Goal: Browse casually

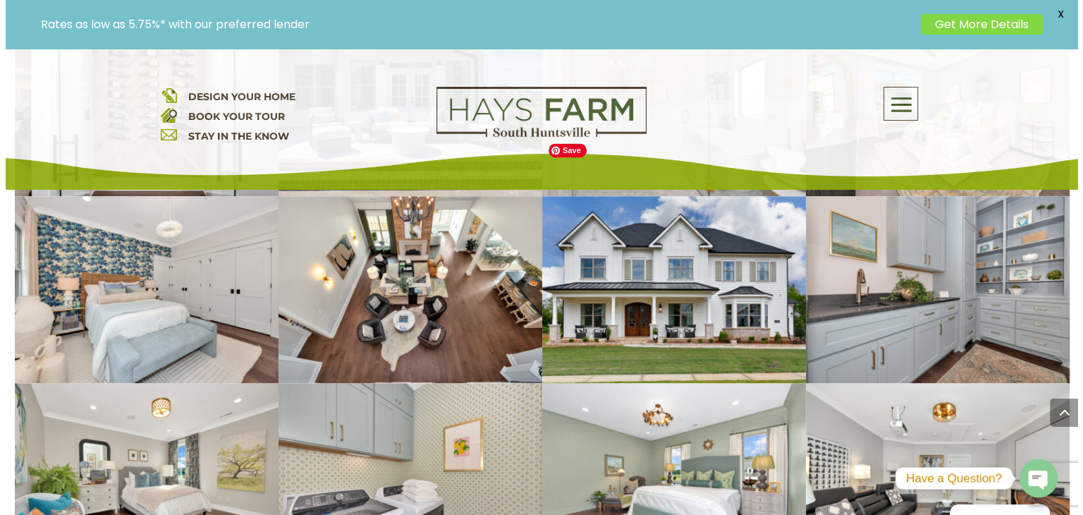
scroll to position [2256, 0]
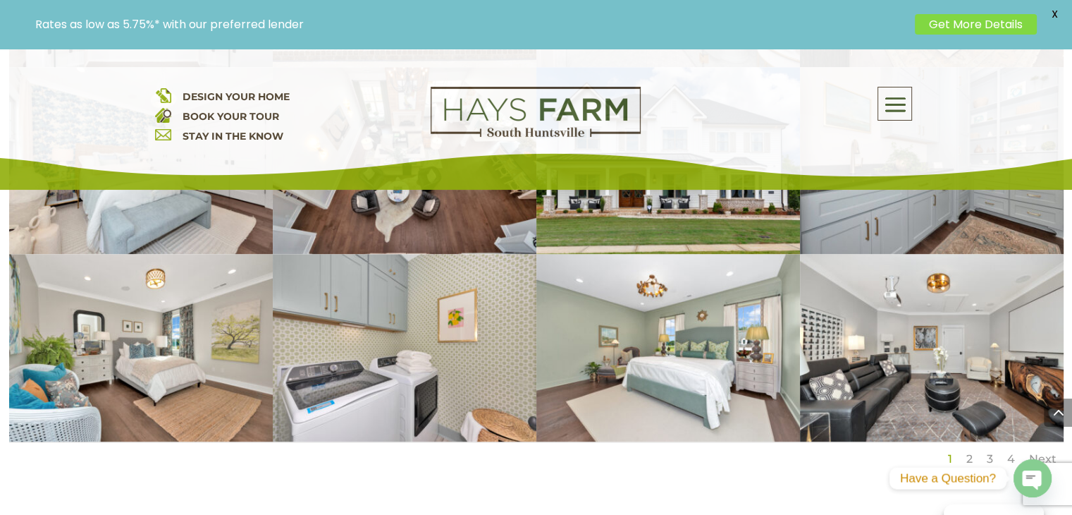
click at [972, 451] on link "2" at bounding box center [969, 457] width 6 height 13
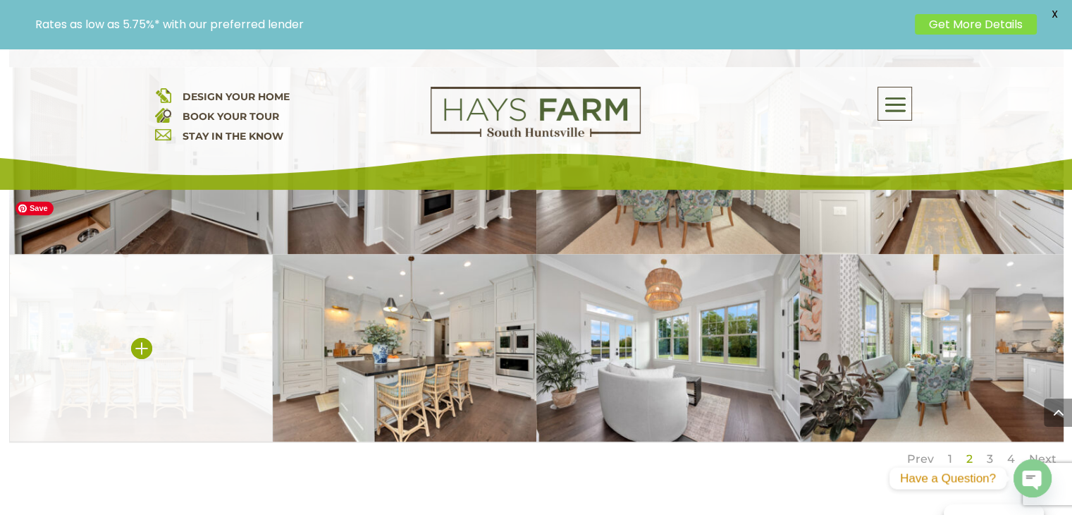
click at [153, 311] on img at bounding box center [141, 347] width 264 height 187
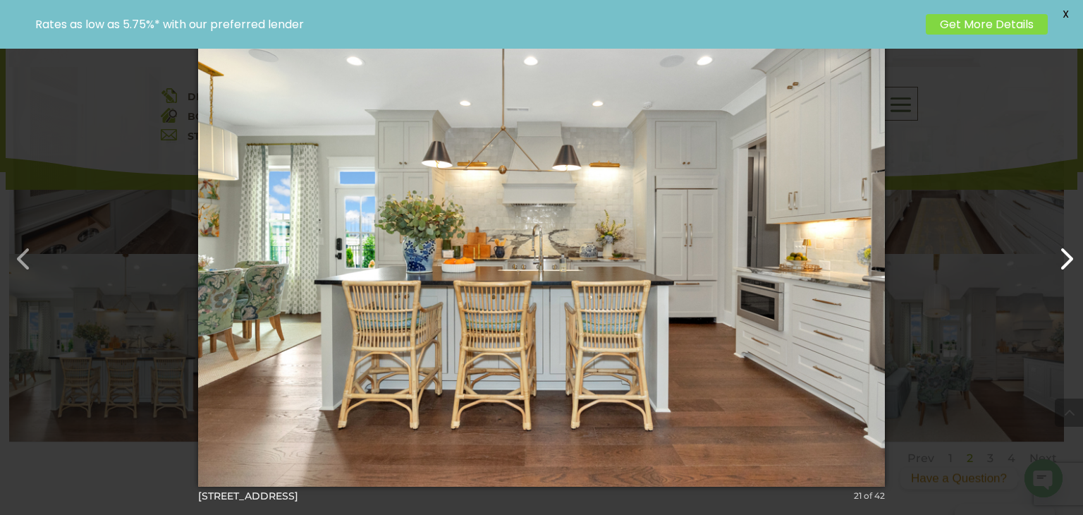
click at [1071, 253] on button "button" at bounding box center [1059, 252] width 34 height 34
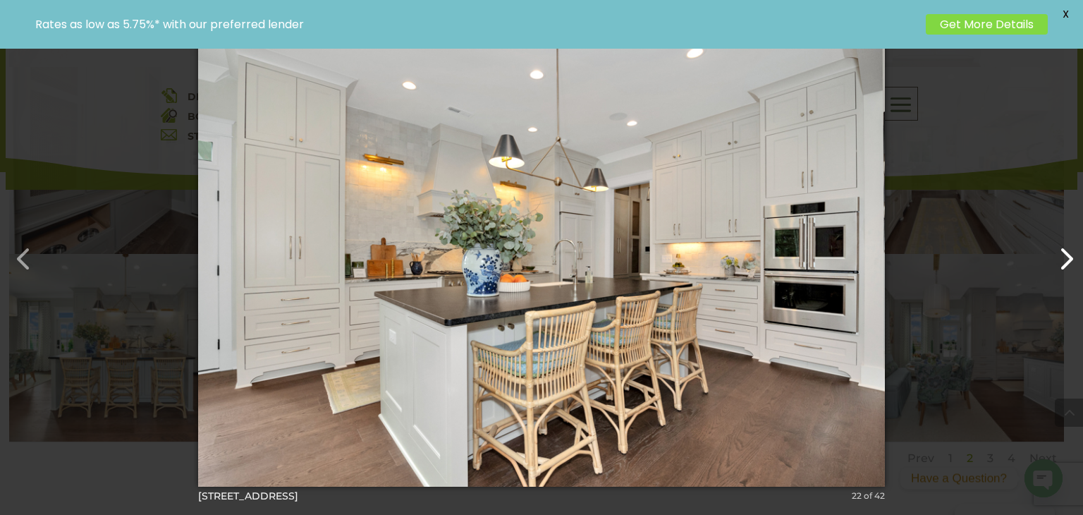
click at [1071, 254] on button "button" at bounding box center [1059, 252] width 34 height 34
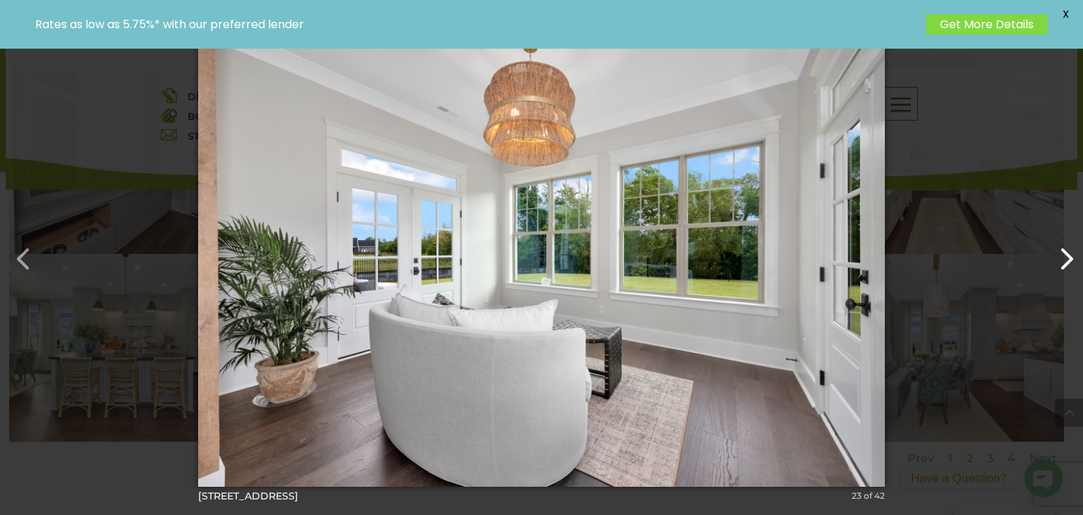
click at [1071, 254] on button "button" at bounding box center [1059, 252] width 34 height 34
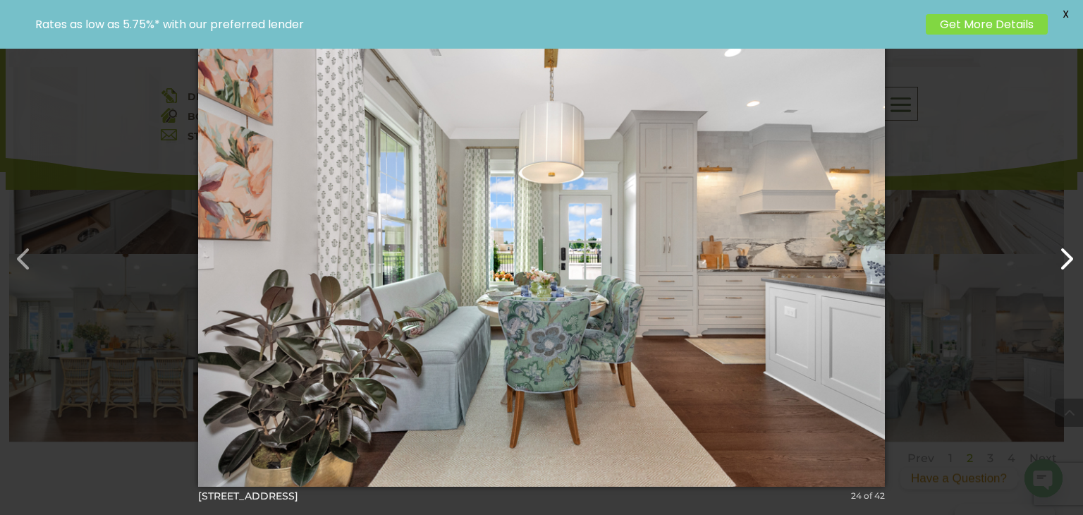
click at [1071, 254] on button "button" at bounding box center [1059, 252] width 34 height 34
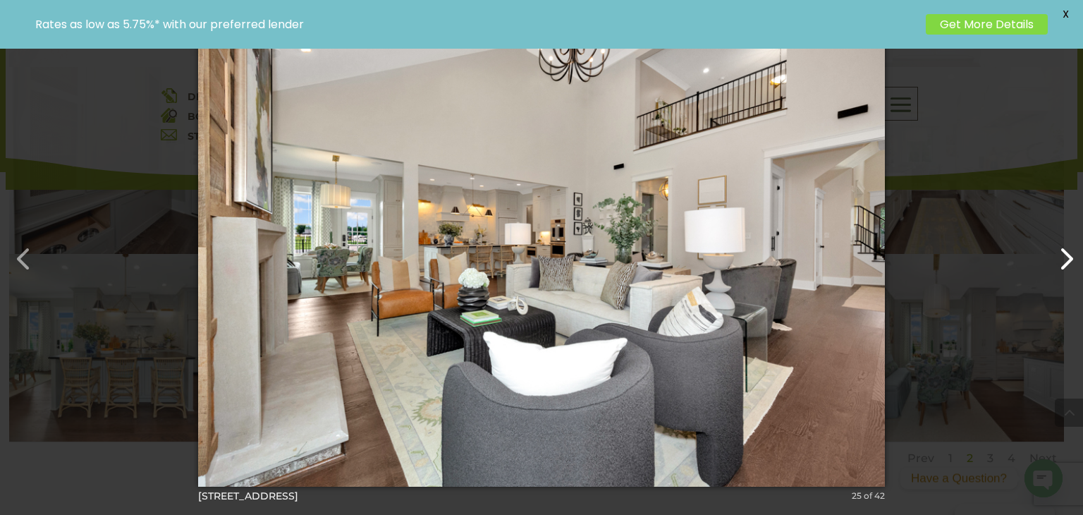
click at [1071, 254] on button "button" at bounding box center [1059, 252] width 34 height 34
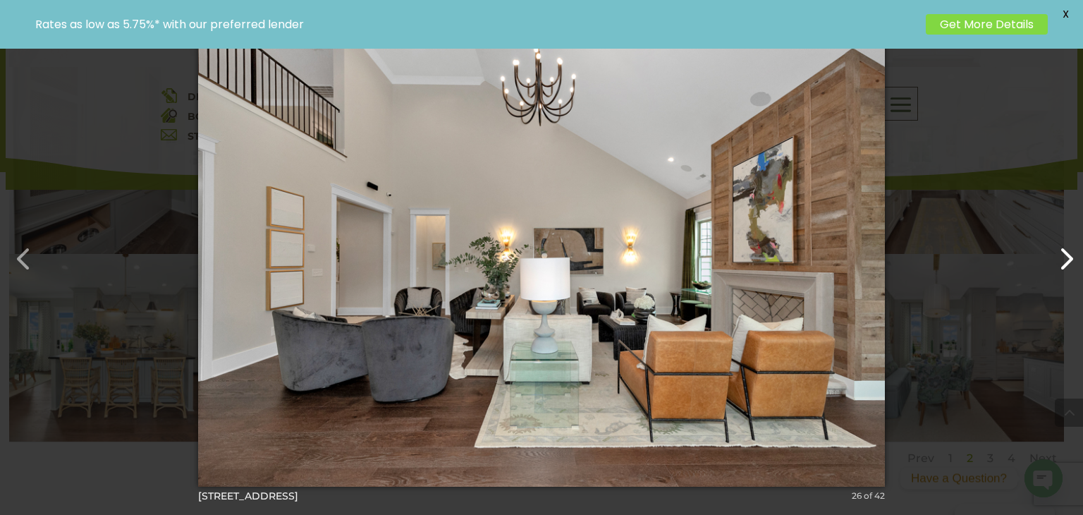
click at [1071, 254] on button "button" at bounding box center [1059, 252] width 34 height 34
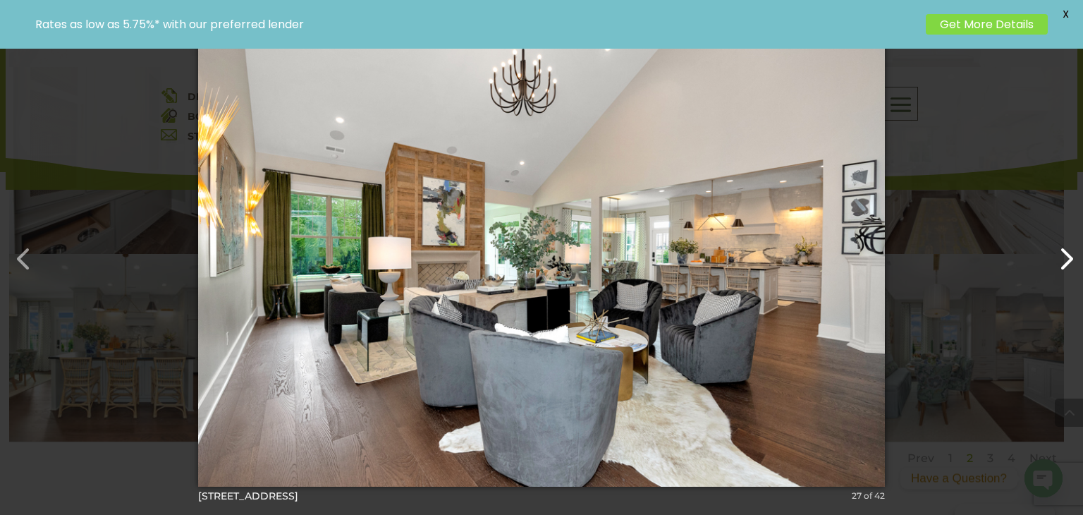
click at [1071, 254] on button "button" at bounding box center [1059, 252] width 34 height 34
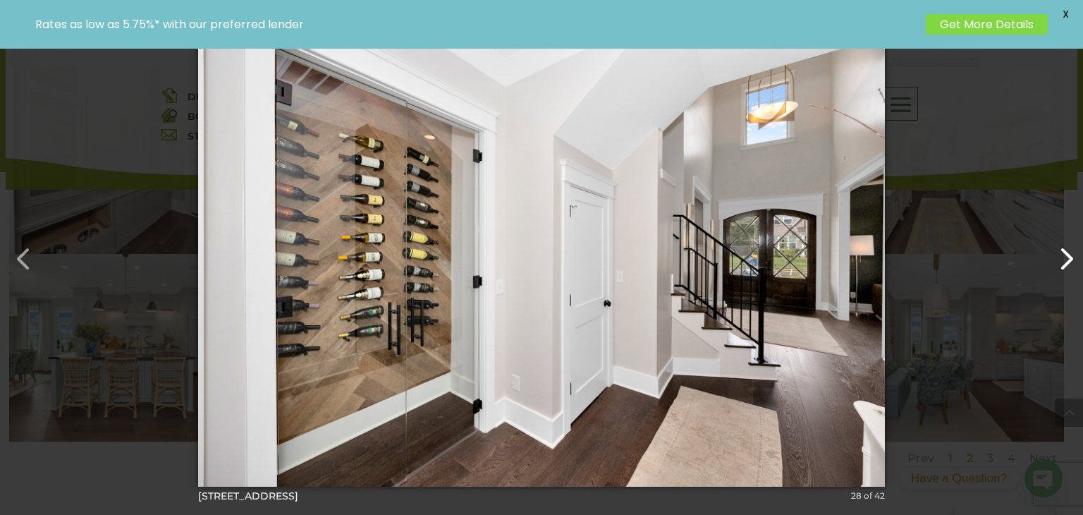
click at [1071, 254] on button "button" at bounding box center [1059, 252] width 34 height 34
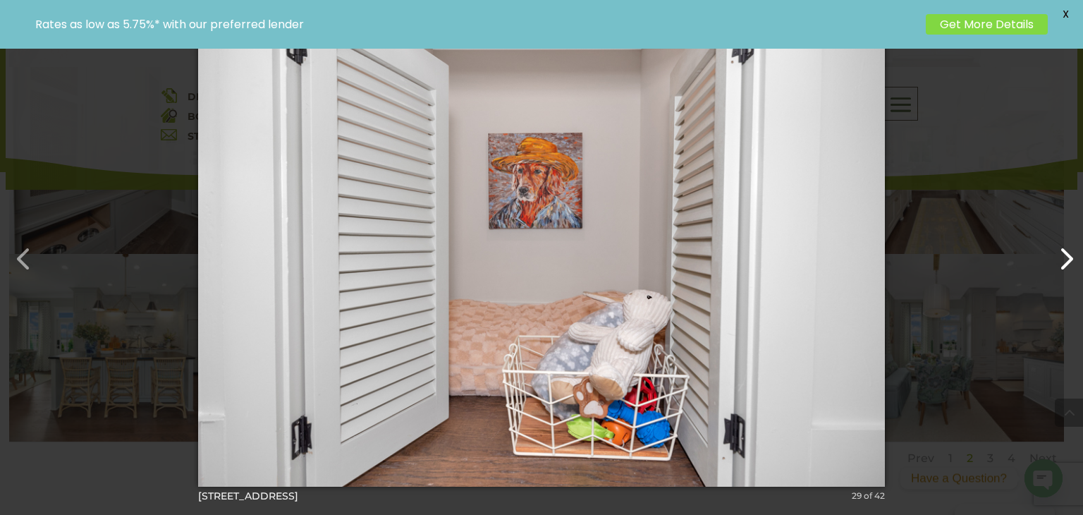
click at [1071, 254] on button "button" at bounding box center [1059, 252] width 34 height 34
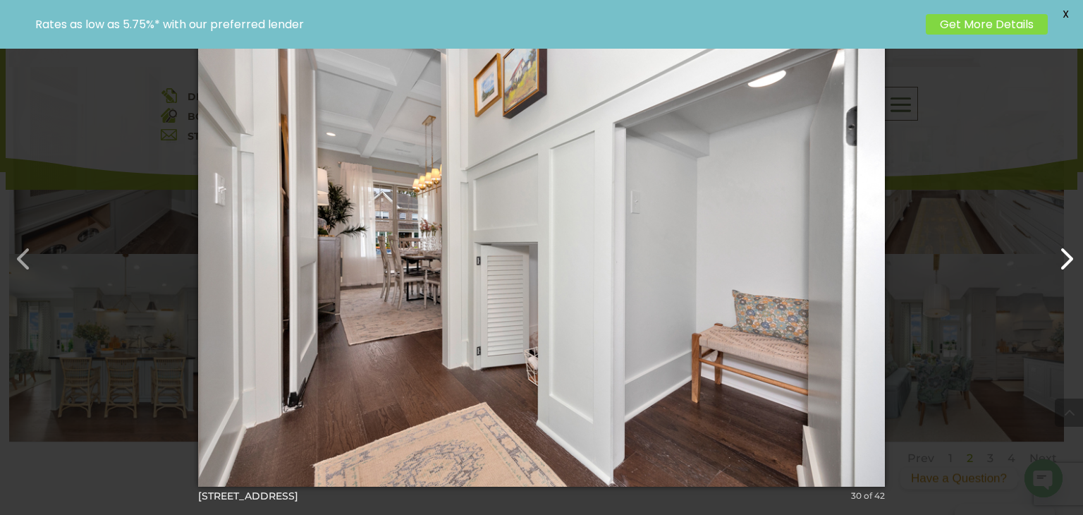
click at [1071, 254] on button "button" at bounding box center [1059, 252] width 34 height 34
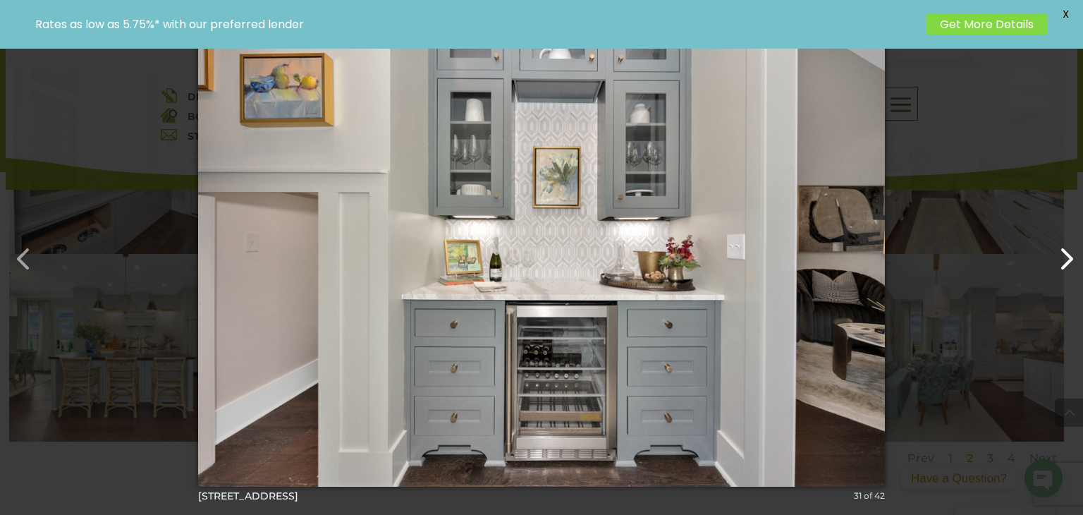
click at [1071, 254] on button "button" at bounding box center [1059, 252] width 34 height 34
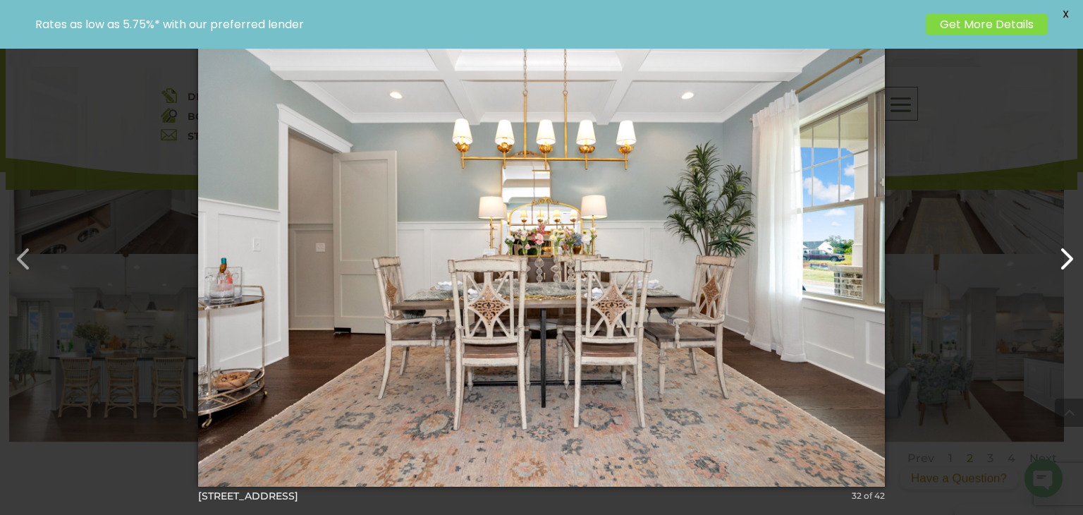
click at [1071, 254] on button "button" at bounding box center [1059, 252] width 34 height 34
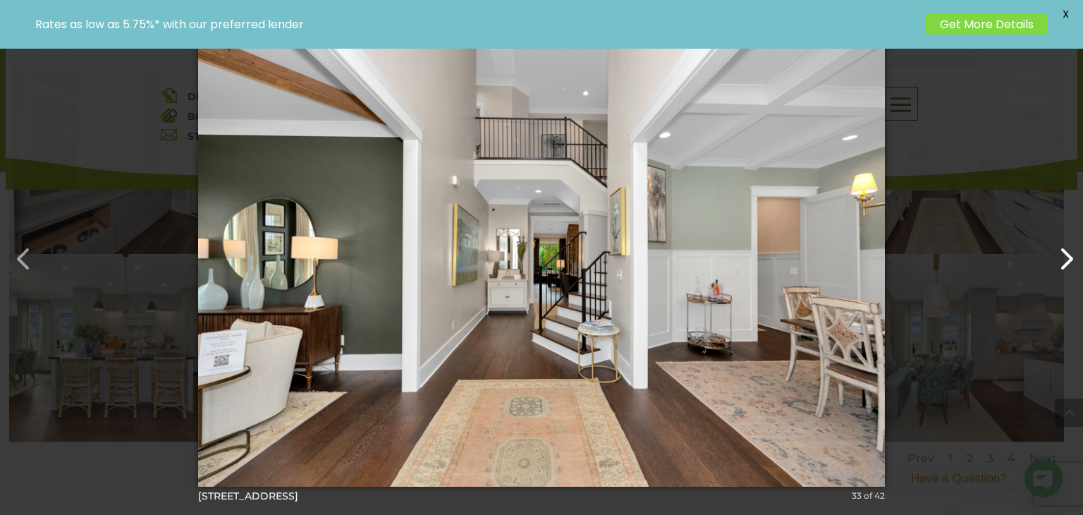
click at [1071, 254] on button "button" at bounding box center [1059, 252] width 34 height 34
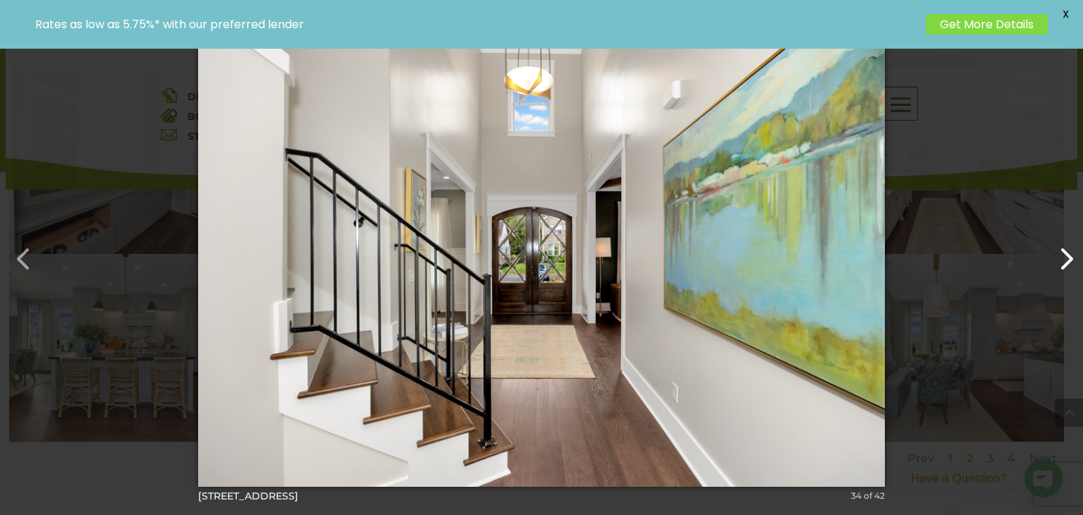
click at [1071, 254] on button "button" at bounding box center [1059, 252] width 34 height 34
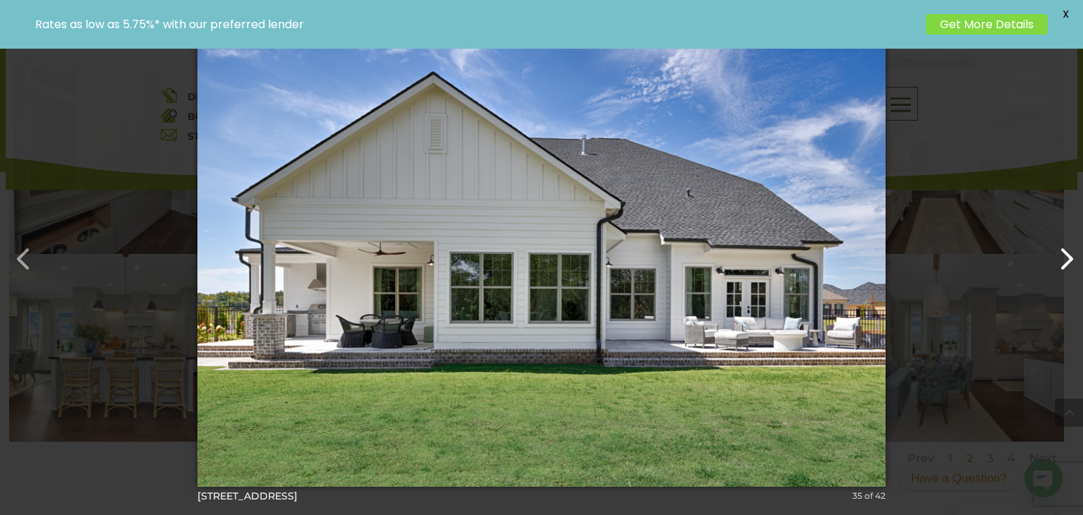
click at [1071, 254] on button "button" at bounding box center [1059, 252] width 34 height 34
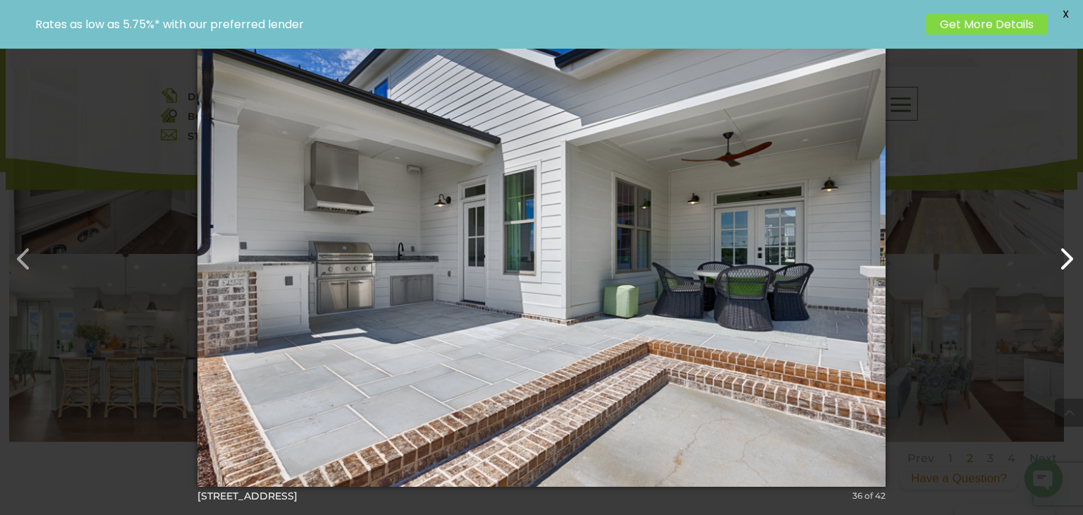
click at [1071, 254] on button "button" at bounding box center [1059, 252] width 34 height 34
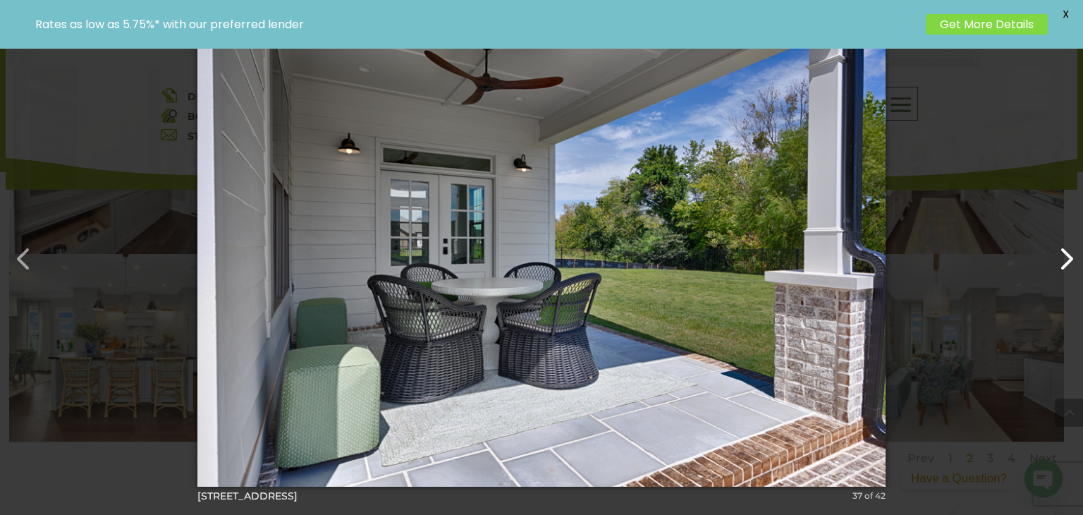
click at [1071, 254] on button "button" at bounding box center [1059, 252] width 34 height 34
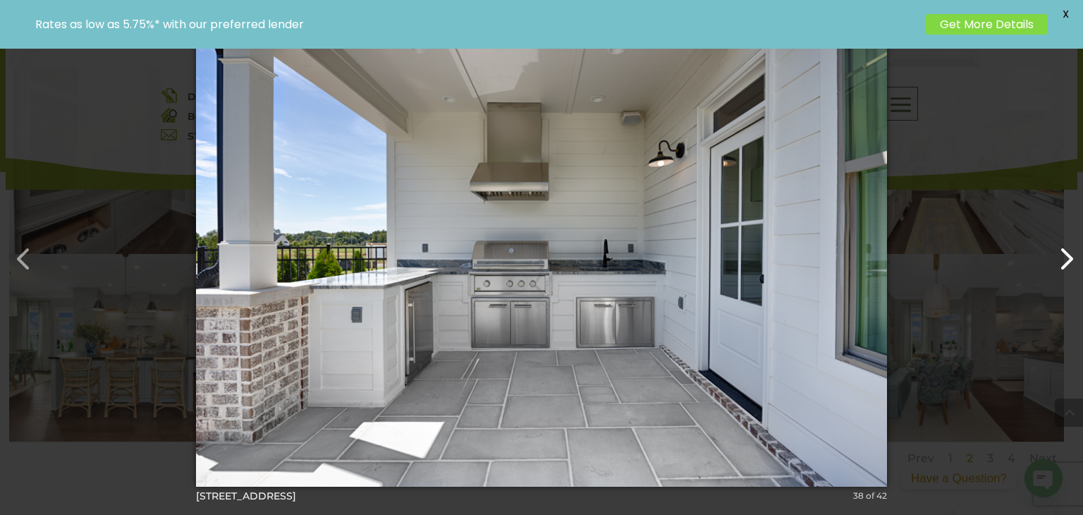
click at [1071, 254] on button "button" at bounding box center [1059, 252] width 34 height 34
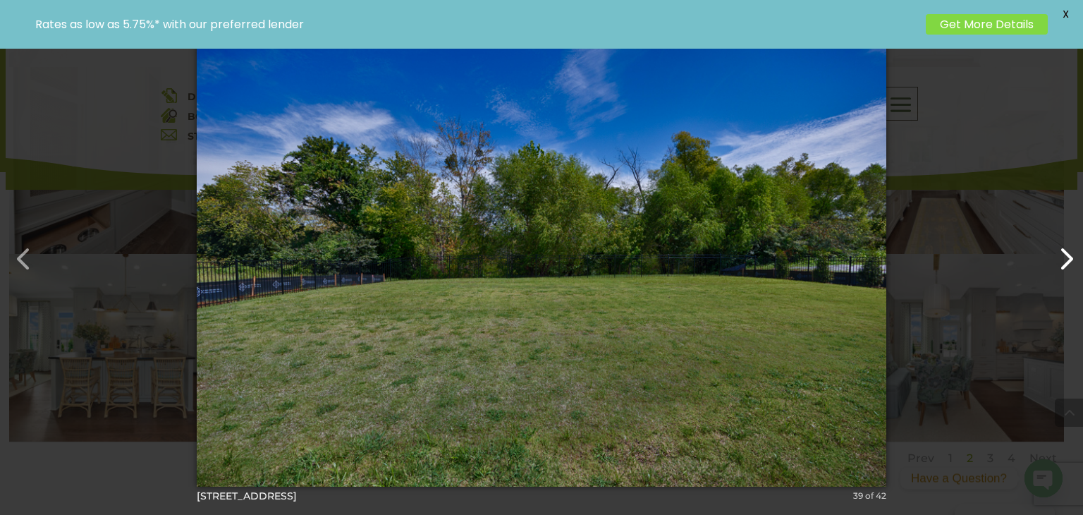
click at [1071, 254] on button "button" at bounding box center [1059, 252] width 34 height 34
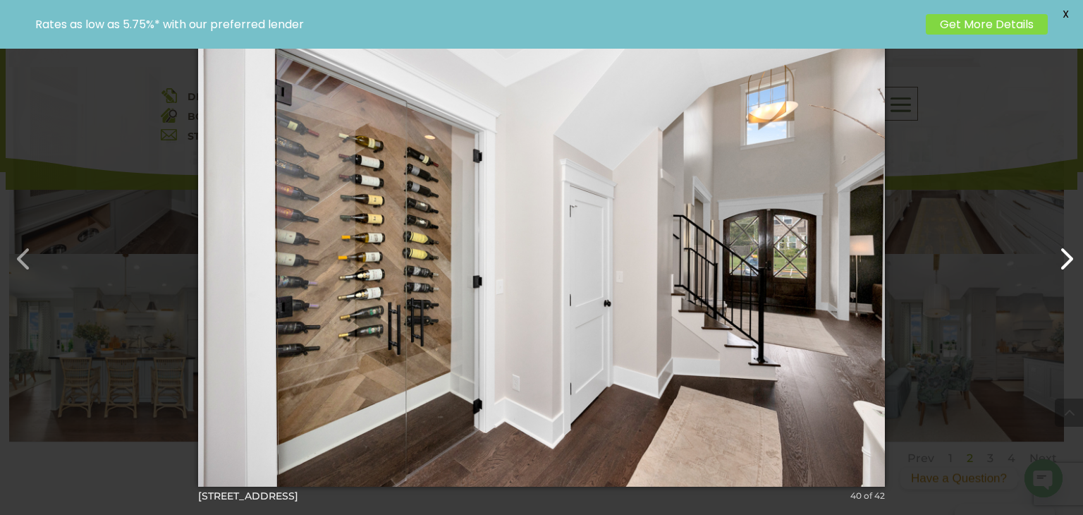
click at [1071, 254] on button "button" at bounding box center [1059, 252] width 34 height 34
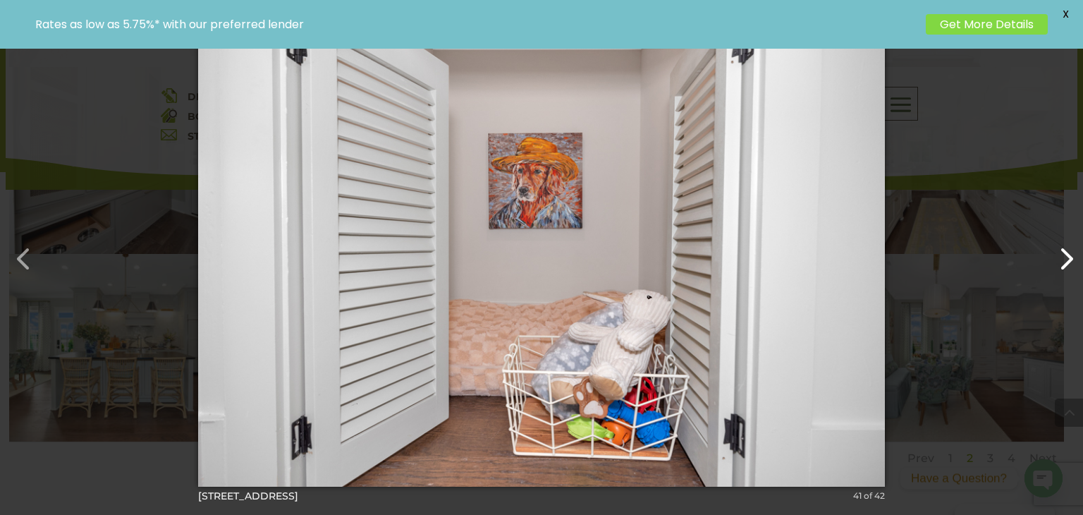
click at [1071, 254] on button "button" at bounding box center [1059, 252] width 34 height 34
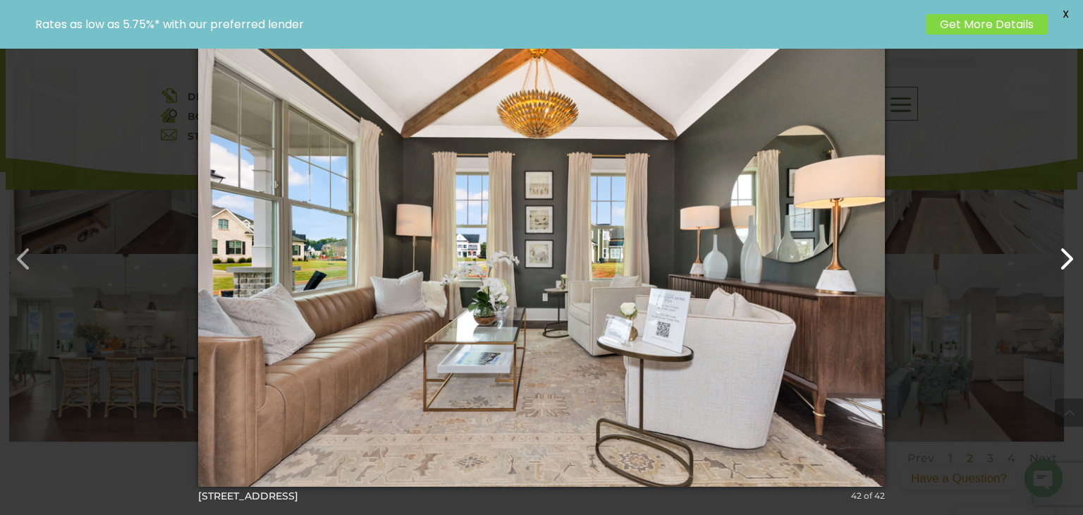
click at [1071, 254] on button "button" at bounding box center [1059, 252] width 34 height 34
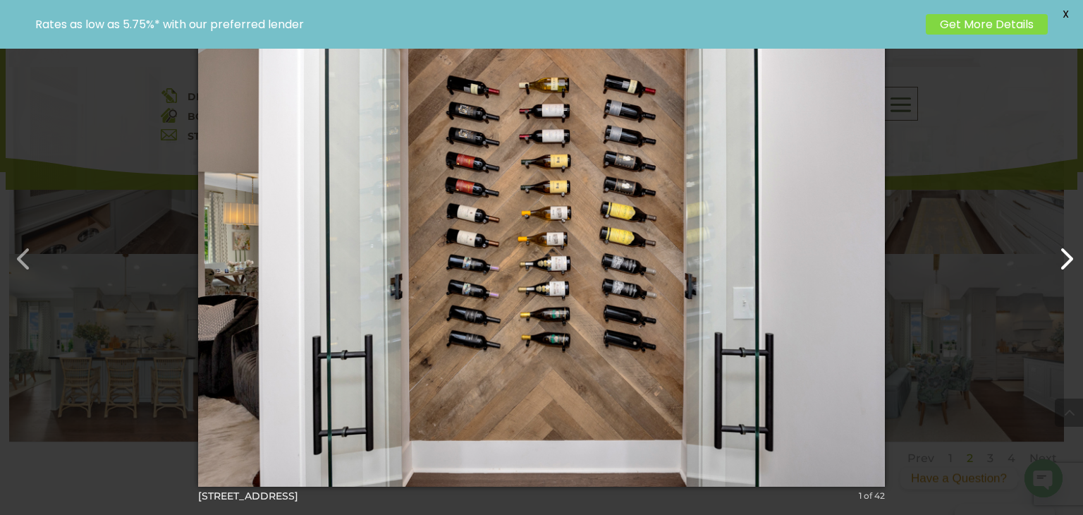
click at [1071, 254] on button "button" at bounding box center [1059, 252] width 34 height 34
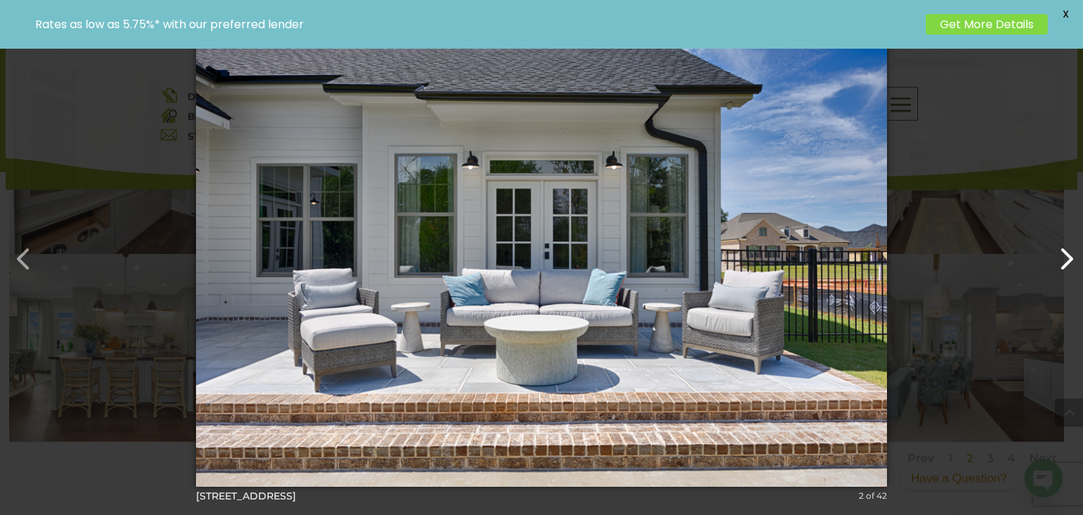
click at [1071, 254] on button "button" at bounding box center [1059, 252] width 34 height 34
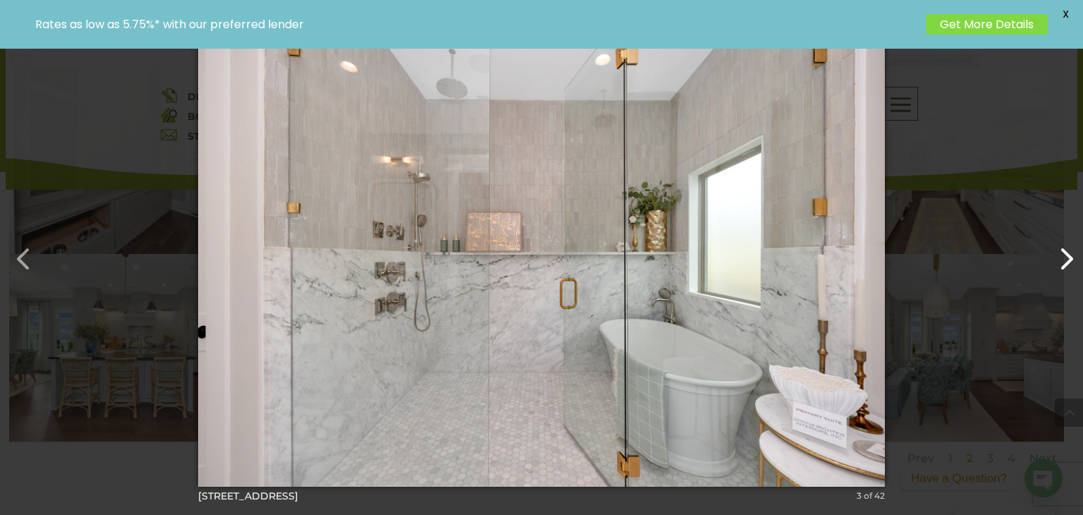
click at [1071, 254] on button "button" at bounding box center [1059, 252] width 34 height 34
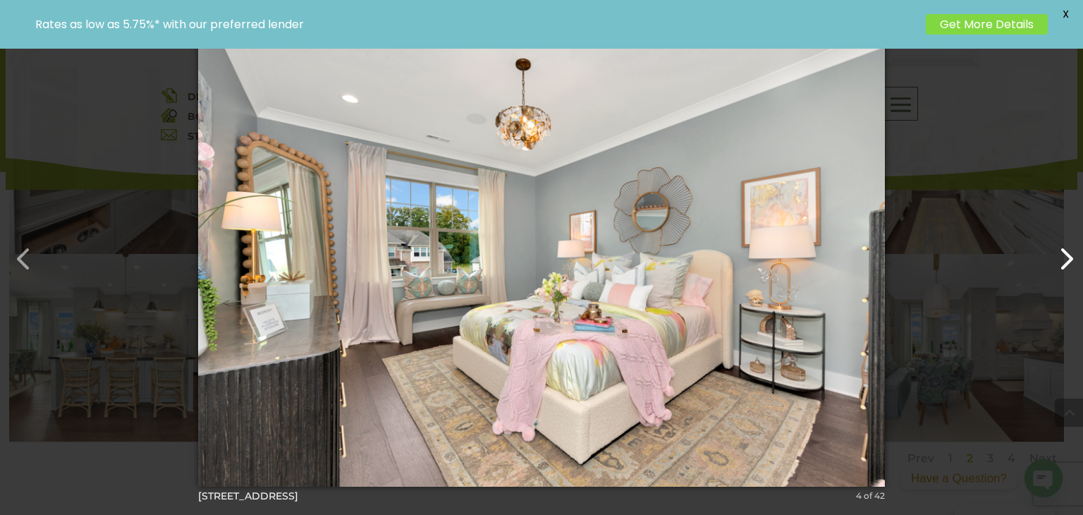
click at [1064, 255] on button "button" at bounding box center [1059, 252] width 34 height 34
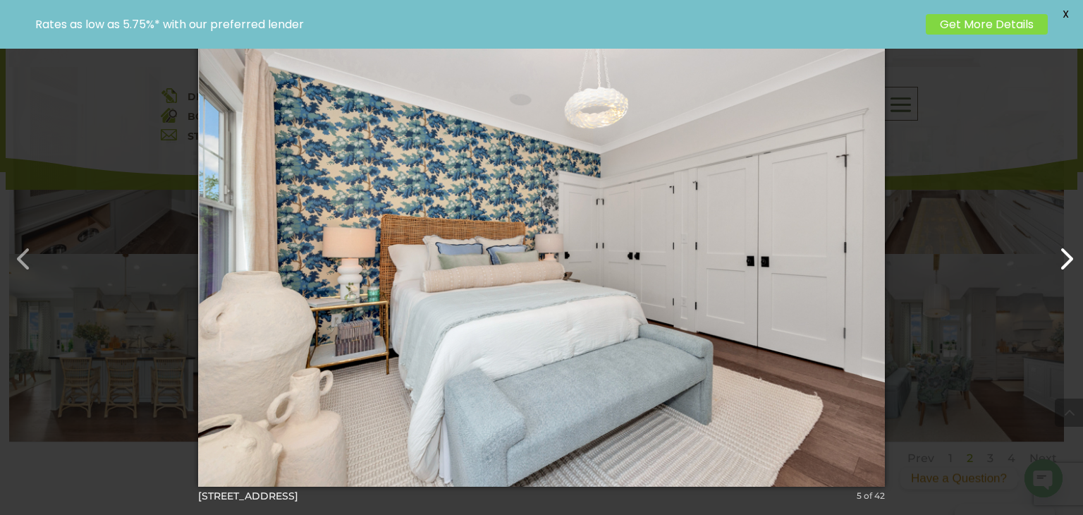
click at [1064, 255] on button "button" at bounding box center [1059, 252] width 34 height 34
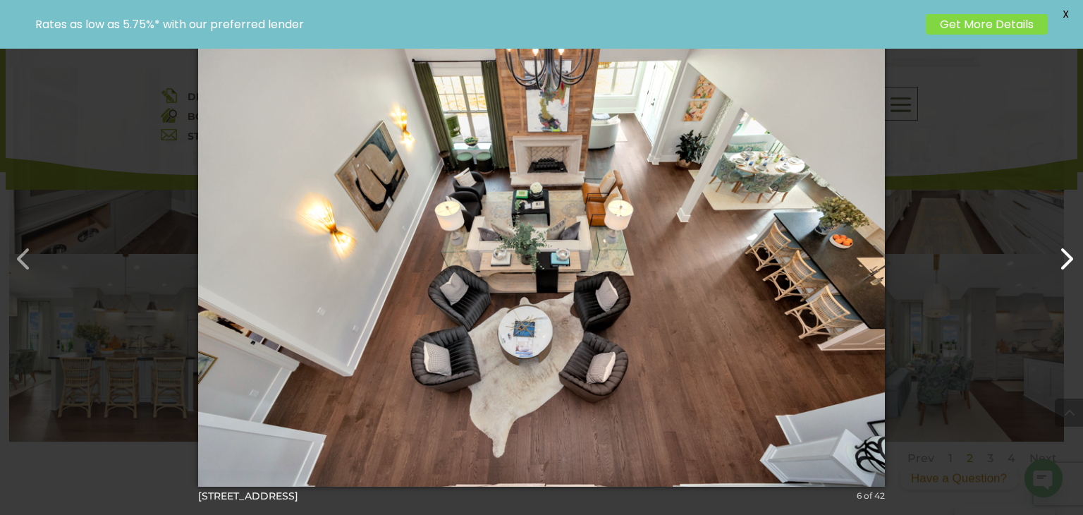
click at [1064, 255] on button "button" at bounding box center [1059, 252] width 34 height 34
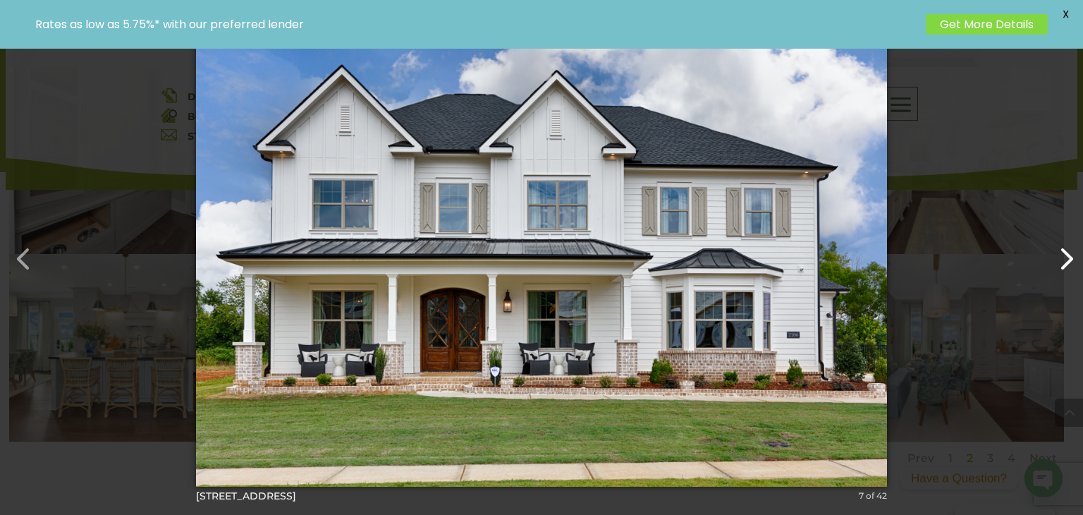
click at [1064, 255] on button "button" at bounding box center [1059, 252] width 34 height 34
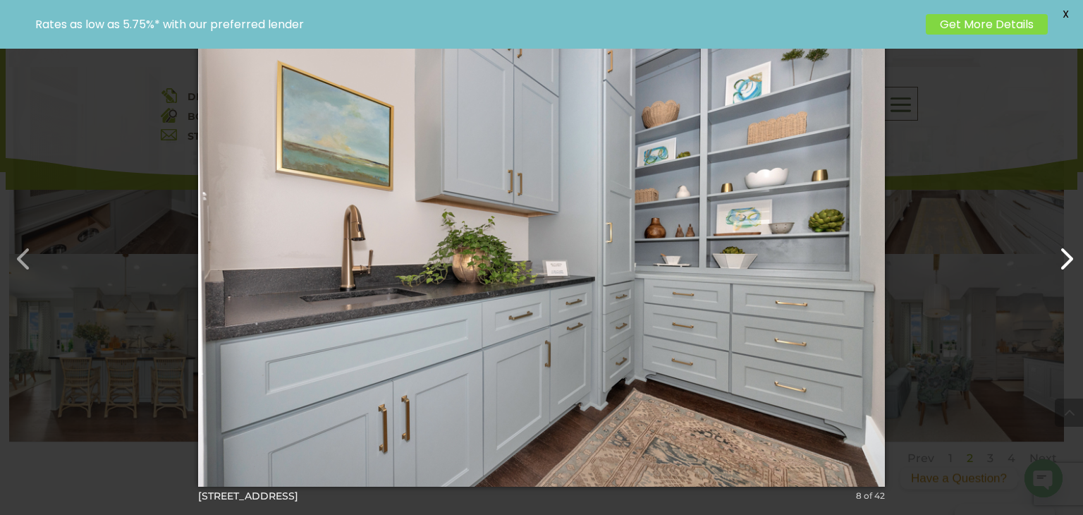
click at [1064, 255] on button "button" at bounding box center [1059, 252] width 34 height 34
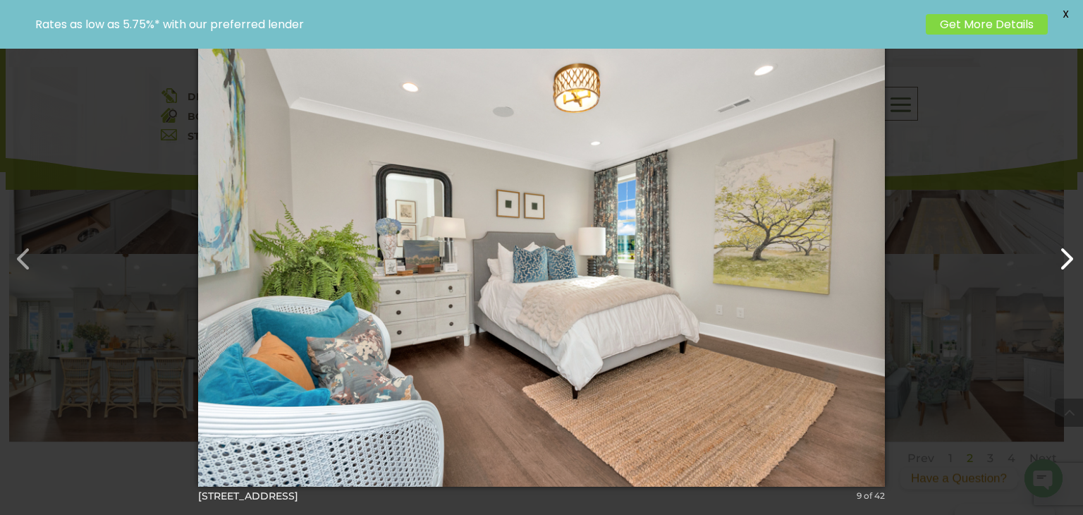
click at [1064, 255] on button "button" at bounding box center [1059, 252] width 34 height 34
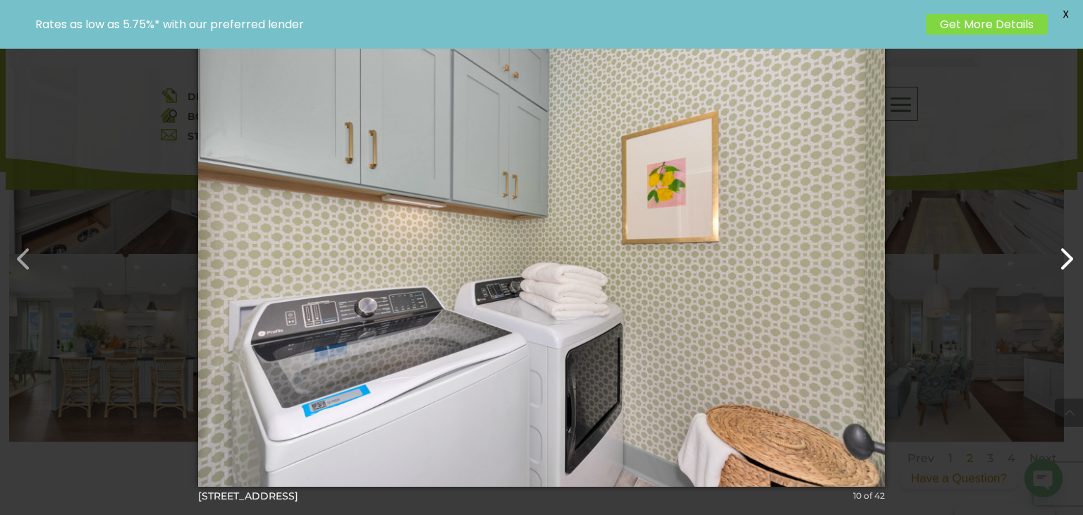
click at [1064, 255] on button "button" at bounding box center [1059, 252] width 34 height 34
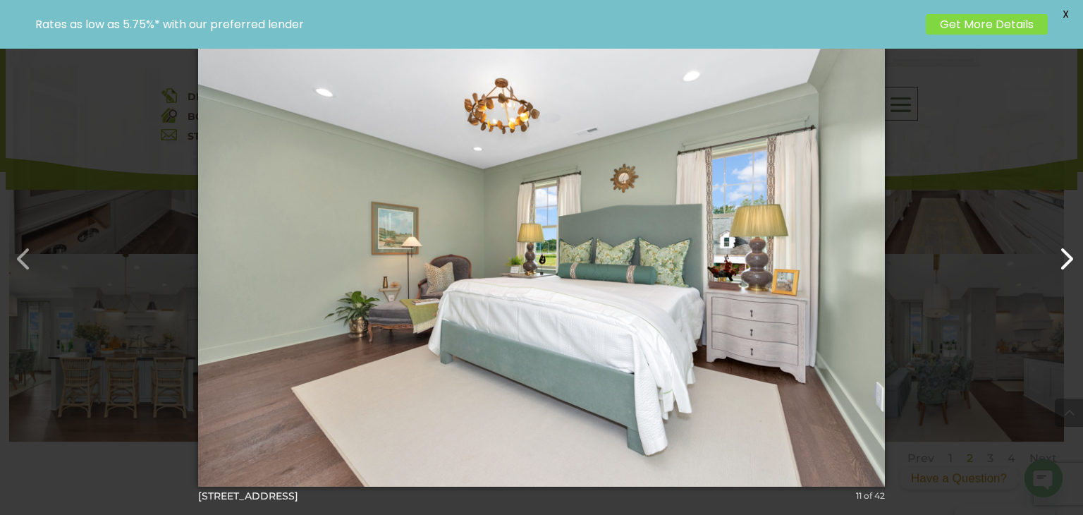
click at [1064, 255] on button "button" at bounding box center [1059, 252] width 34 height 34
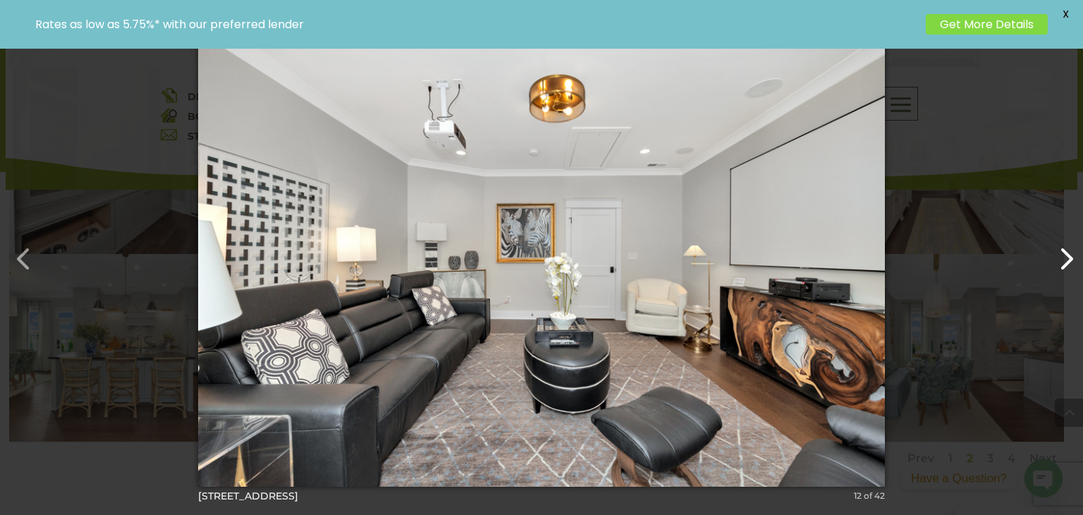
click at [1064, 255] on button "button" at bounding box center [1059, 252] width 34 height 34
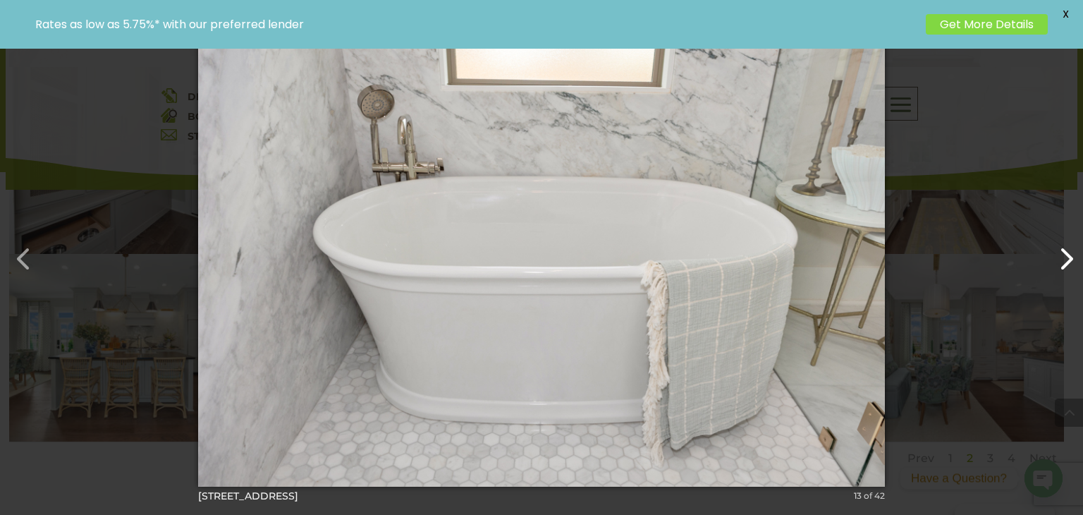
click at [1064, 255] on button "button" at bounding box center [1059, 252] width 34 height 34
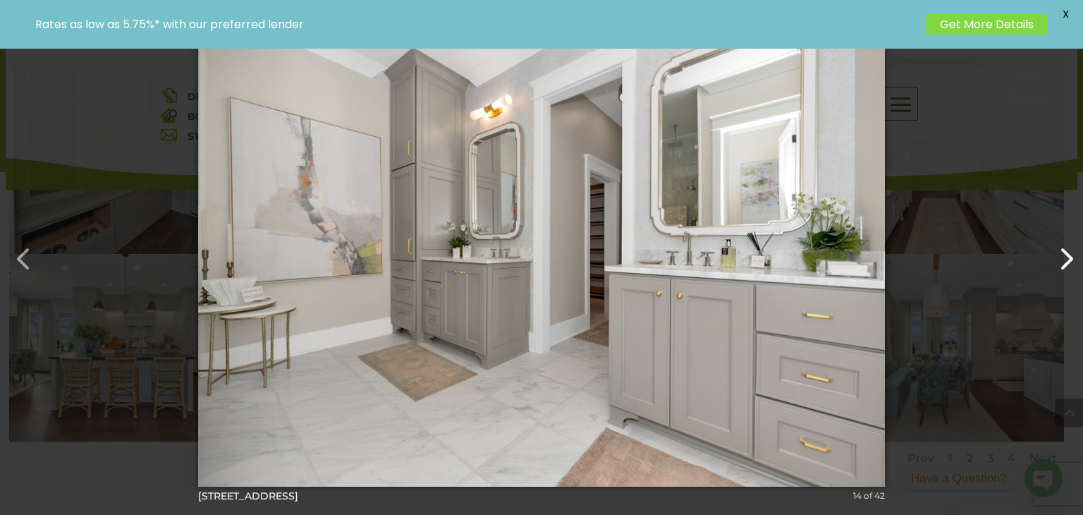
click at [1064, 255] on button "button" at bounding box center [1059, 252] width 34 height 34
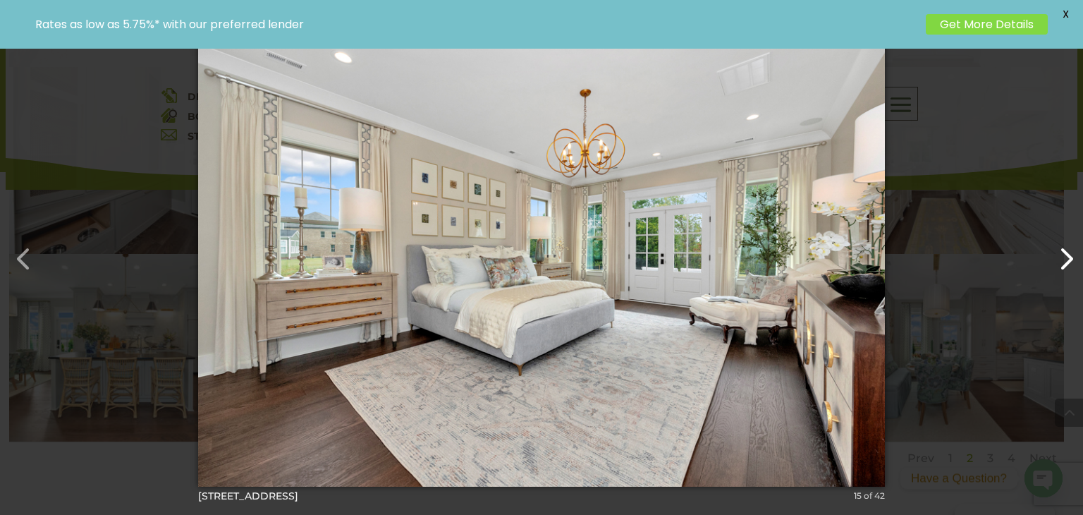
click at [1064, 255] on button "button" at bounding box center [1059, 252] width 34 height 34
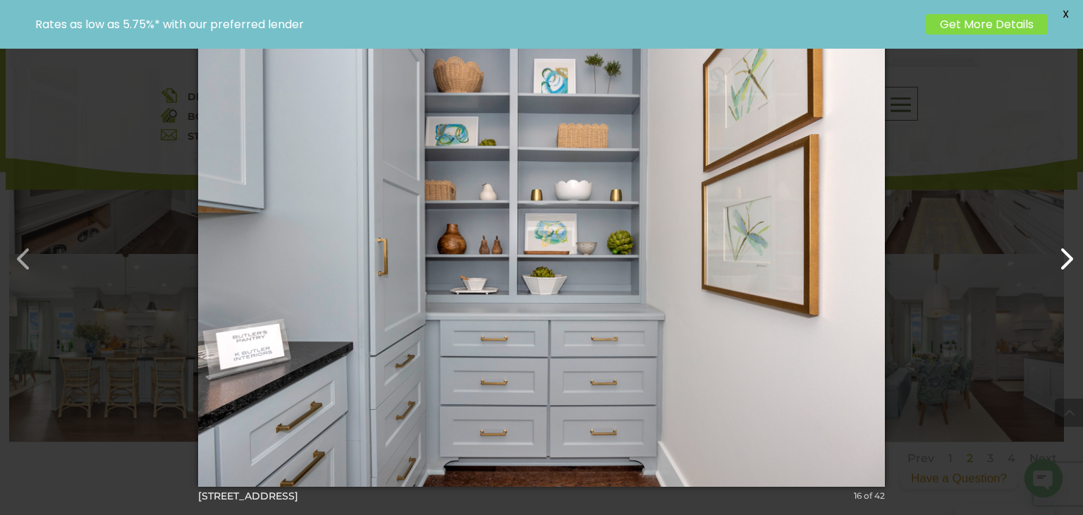
click at [1064, 255] on button "button" at bounding box center [1059, 252] width 34 height 34
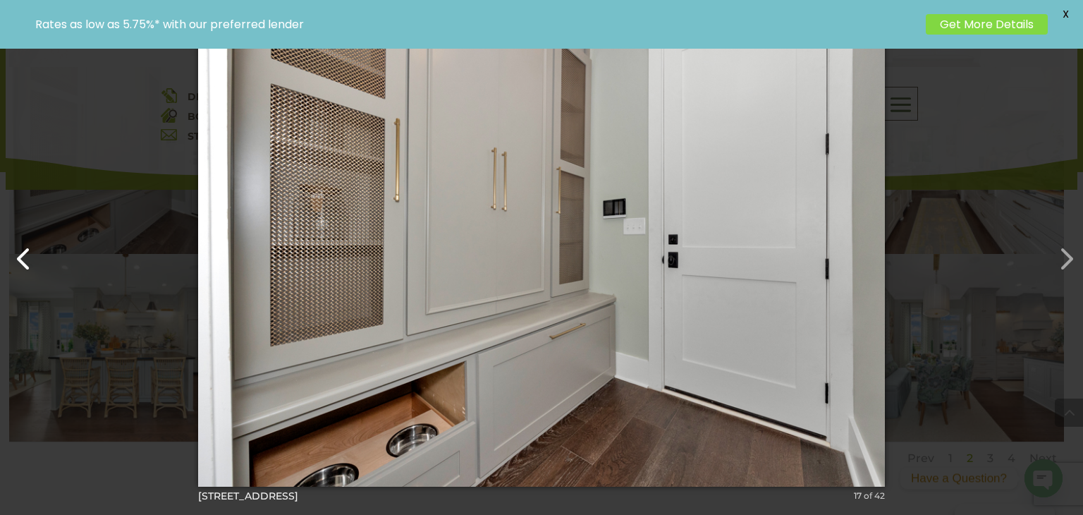
click at [29, 265] on button "button" at bounding box center [17, 252] width 34 height 34
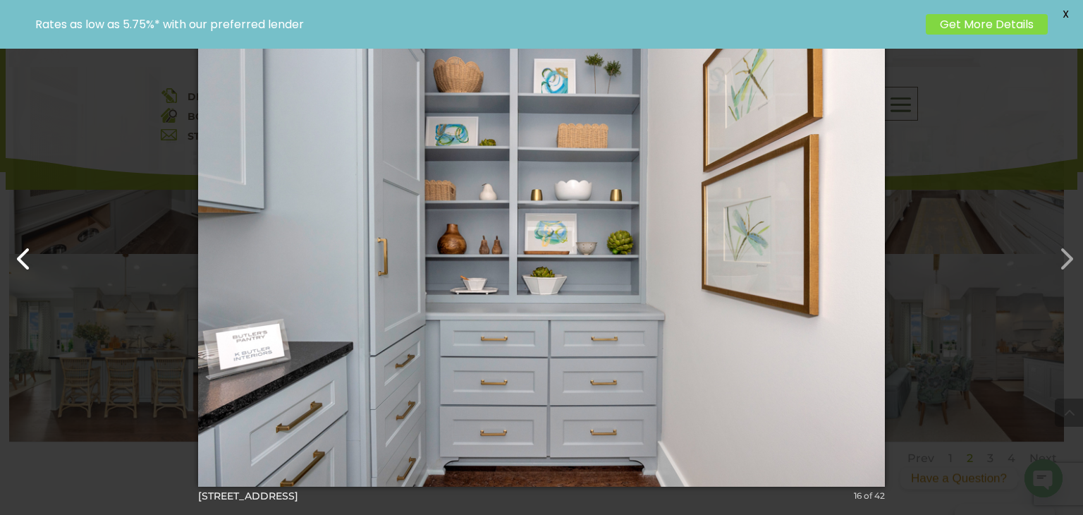
click at [30, 265] on button "button" at bounding box center [17, 252] width 34 height 34
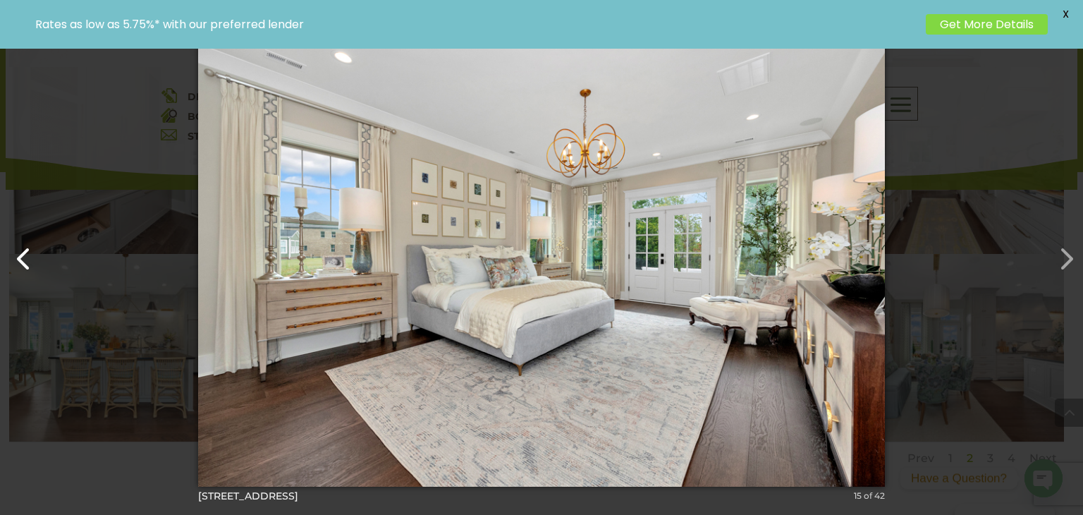
click at [30, 265] on button "button" at bounding box center [17, 252] width 34 height 34
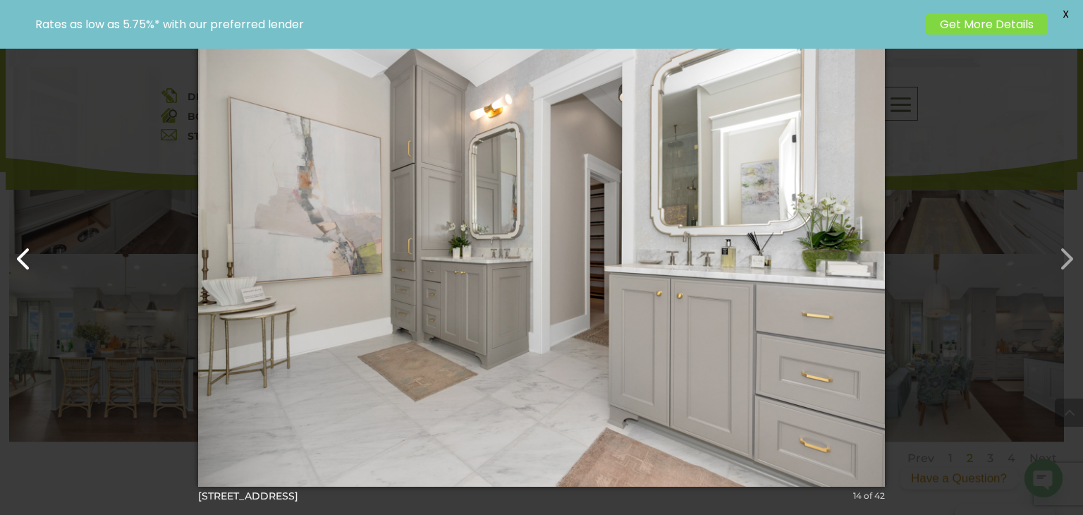
click at [30, 265] on button "button" at bounding box center [17, 252] width 34 height 34
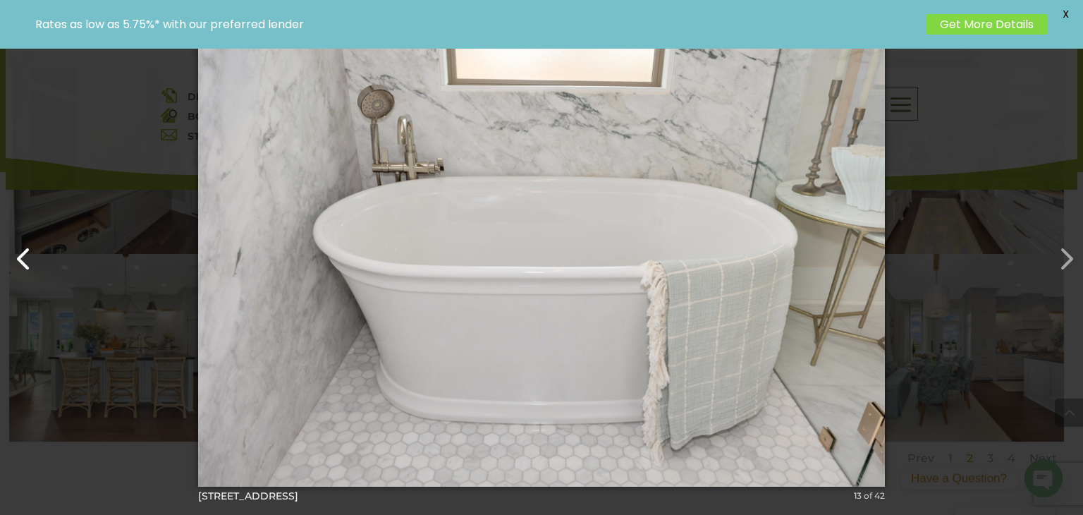
click at [30, 265] on button "button" at bounding box center [17, 252] width 34 height 34
